Goal: Information Seeking & Learning: Learn about a topic

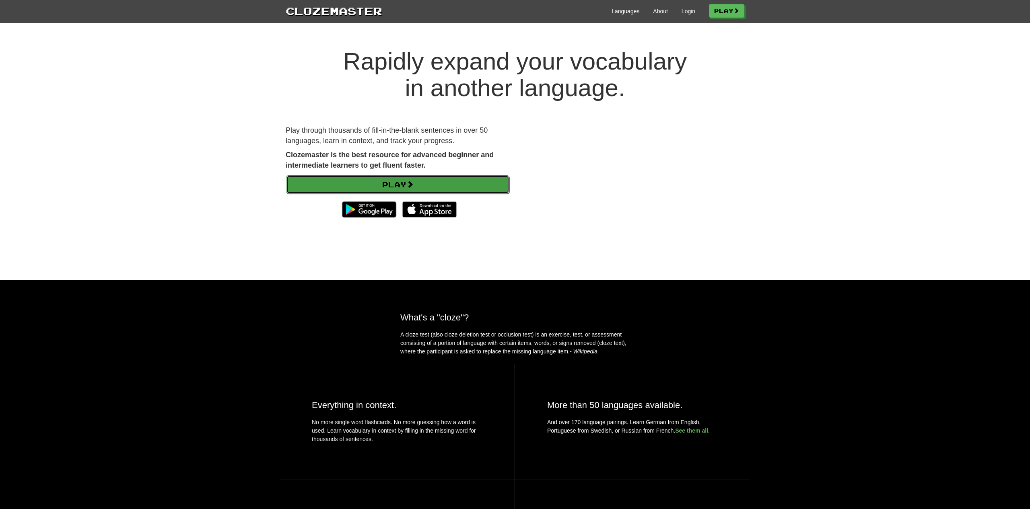
click at [428, 180] on link "Play" at bounding box center [397, 184] width 223 height 19
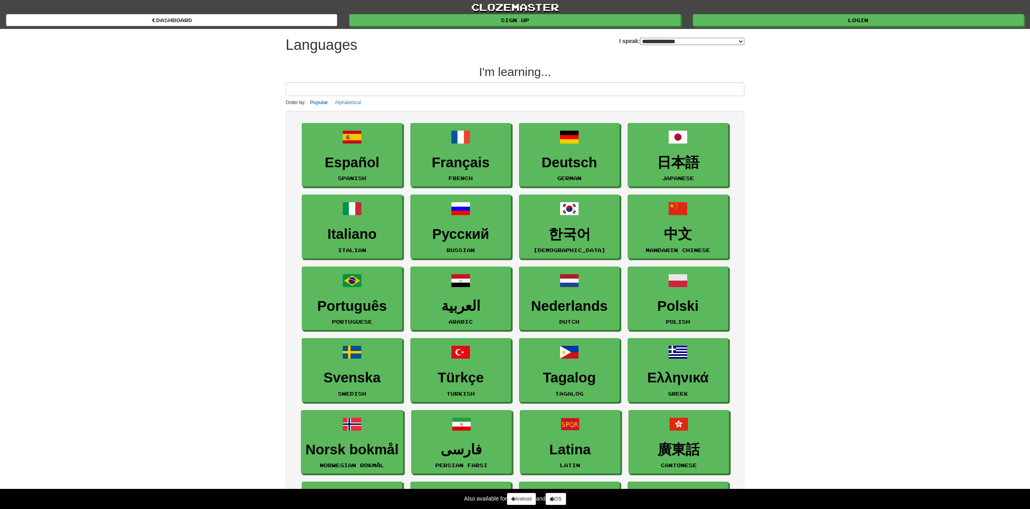
select select "*******"
click at [680, 229] on h3 "中文" at bounding box center [678, 235] width 92 height 16
click at [517, 2] on link "clozemaster" at bounding box center [515, 7] width 1030 height 14
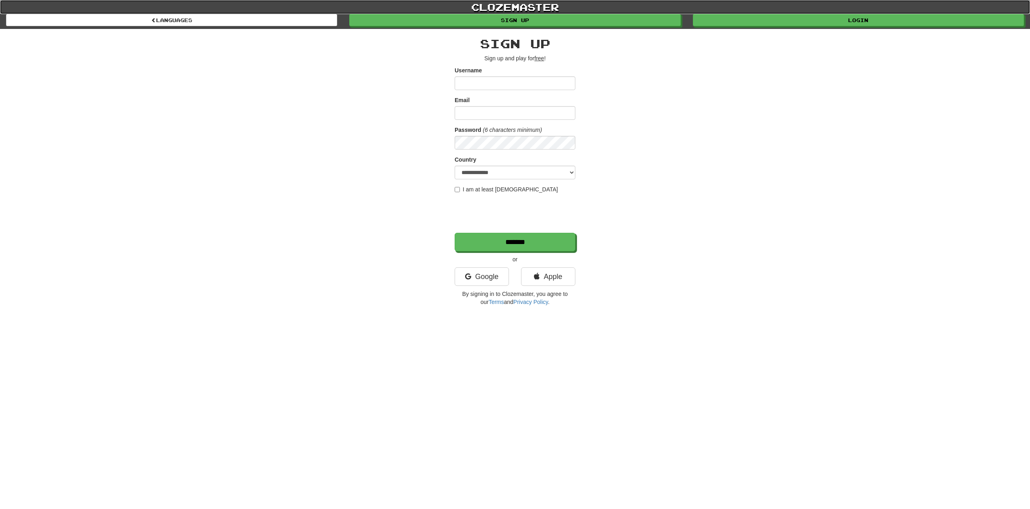
click at [498, 4] on link "clozemaster" at bounding box center [515, 7] width 1030 height 14
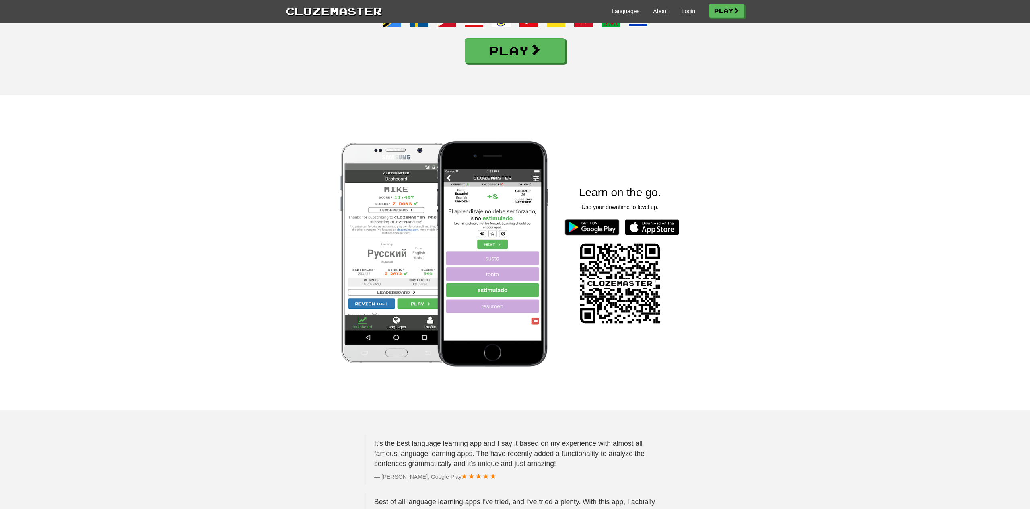
scroll to position [801, 0]
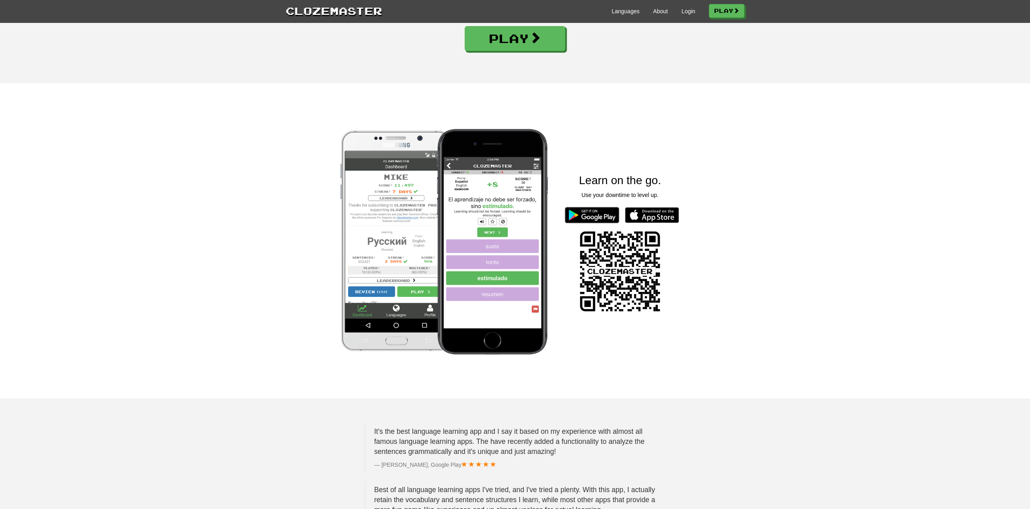
click at [678, 223] on img at bounding box center [652, 215] width 54 height 16
